Goal: Task Accomplishment & Management: Manage account settings

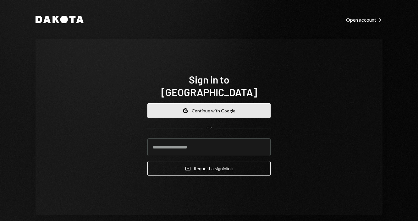
click at [227, 105] on button "Google Continue with Google" at bounding box center [209, 111] width 123 height 15
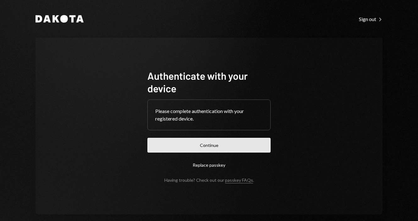
click at [213, 146] on button "Continue" at bounding box center [209, 145] width 123 height 15
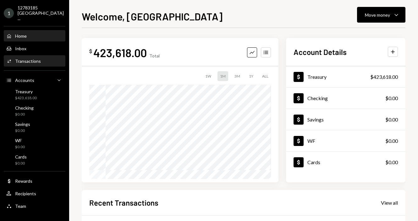
click at [28, 56] on div "Activities Transactions" at bounding box center [34, 61] width 57 height 11
